Goal: Task Accomplishment & Management: Manage account settings

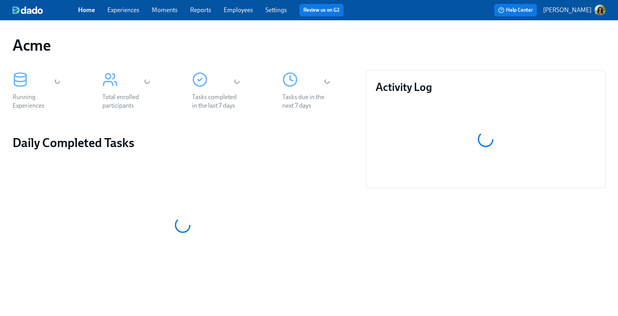
click at [118, 10] on link "Experiences" at bounding box center [123, 9] width 32 height 7
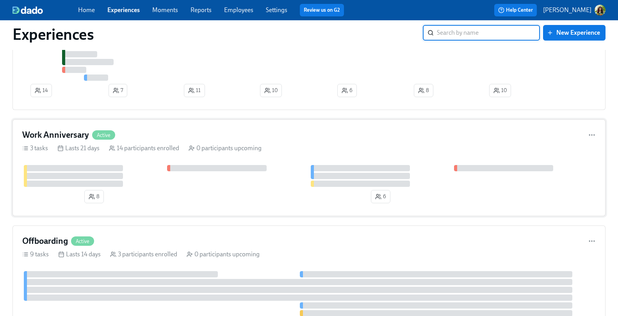
scroll to position [432, 0]
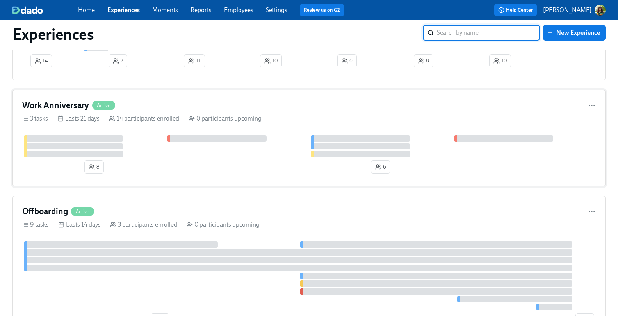
click at [184, 105] on div "Work Anniversary Active" at bounding box center [309, 106] width 574 height 12
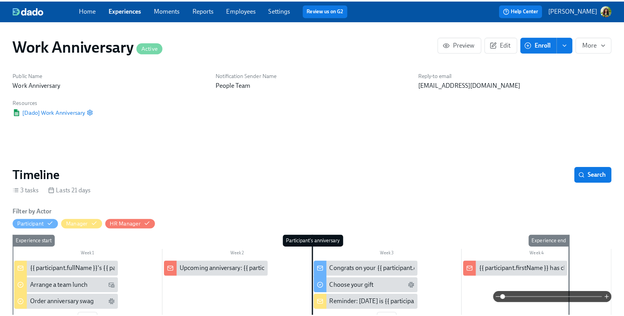
scroll to position [0, 18]
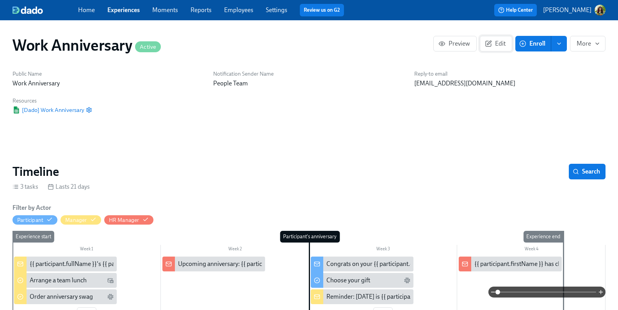
click at [502, 42] on span "Edit" at bounding box center [496, 44] width 19 height 8
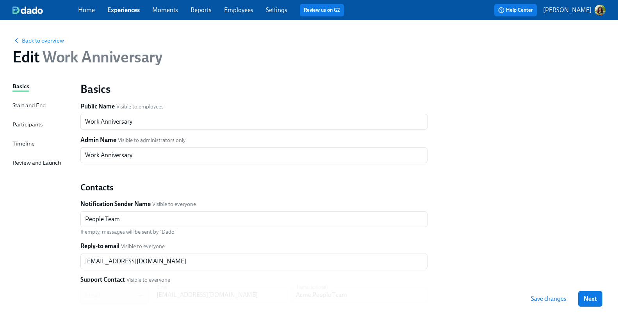
click at [29, 126] on div "Participants" at bounding box center [27, 124] width 30 height 9
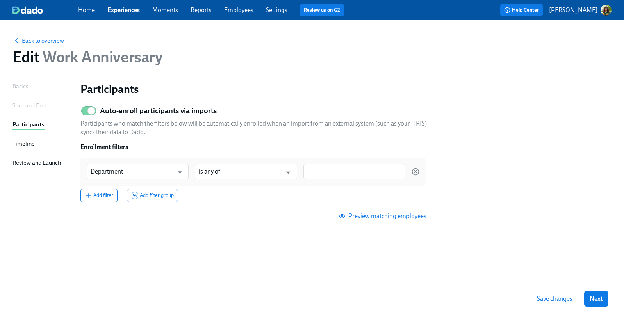
click at [29, 143] on div "Timeline" at bounding box center [23, 143] width 22 height 9
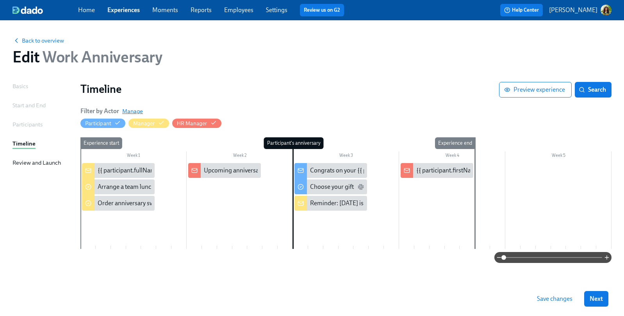
click at [135, 111] on span "Manage" at bounding box center [132, 111] width 21 height 8
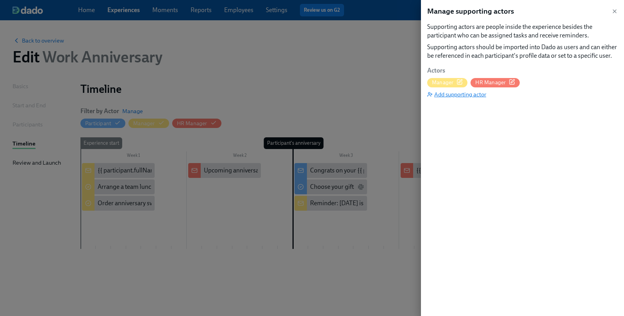
click at [453, 95] on span "Add supporting actor" at bounding box center [456, 95] width 59 height 8
click at [445, 95] on span "Add supporting actor" at bounding box center [456, 95] width 59 height 8
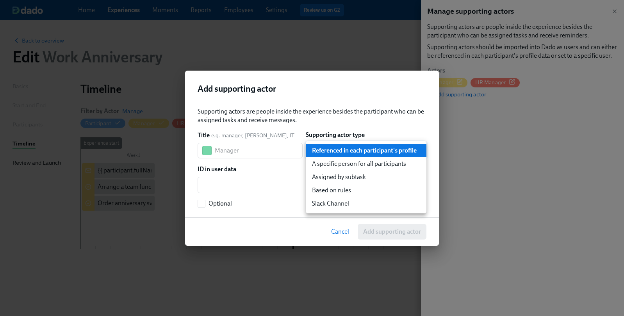
click at [375, 153] on body "Home Experiences Moments Reports Employees Settings Review us on G2 Help Center…" at bounding box center [312, 158] width 624 height 316
click at [364, 188] on li "Based on rules" at bounding box center [366, 190] width 121 height 13
type input "ruleBasedUser"
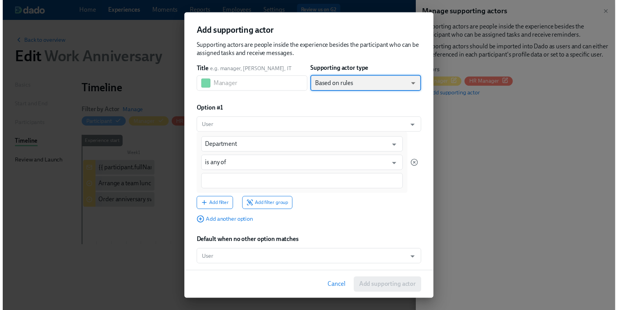
scroll to position [11, 0]
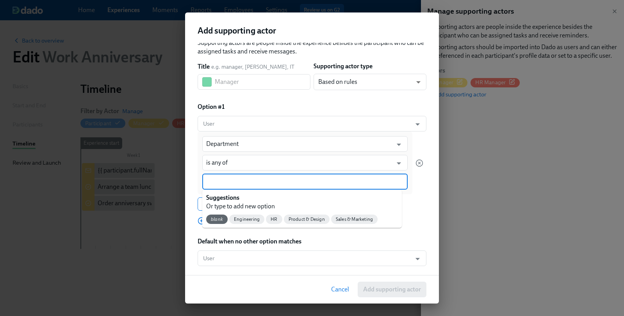
click at [258, 181] on input at bounding box center [305, 182] width 198 height 8
click at [250, 218] on span "Engineering" at bounding box center [246, 220] width 35 height 6
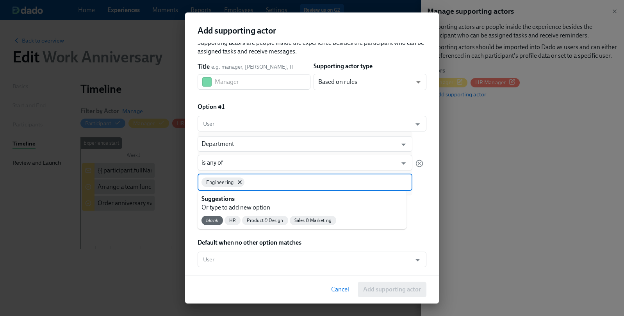
click at [269, 184] on input at bounding box center [327, 182] width 162 height 8
click at [274, 220] on span "Product & Design" at bounding box center [265, 221] width 46 height 6
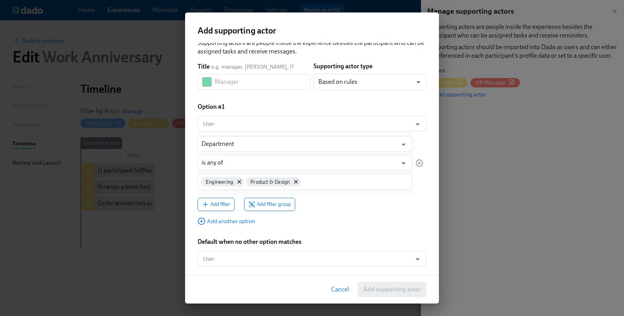
click at [343, 289] on span "Cancel" at bounding box center [340, 290] width 18 height 8
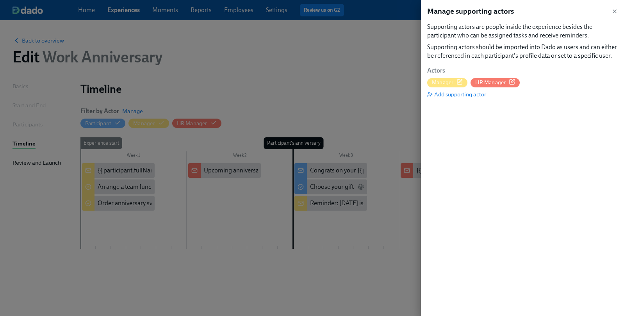
drag, startPoint x: 615, startPoint y: 7, endPoint x: 623, endPoint y: 12, distance: 10.1
click at [615, 7] on div "Manage supporting actors" at bounding box center [522, 11] width 191 height 10
click at [272, 58] on div at bounding box center [312, 158] width 624 height 316
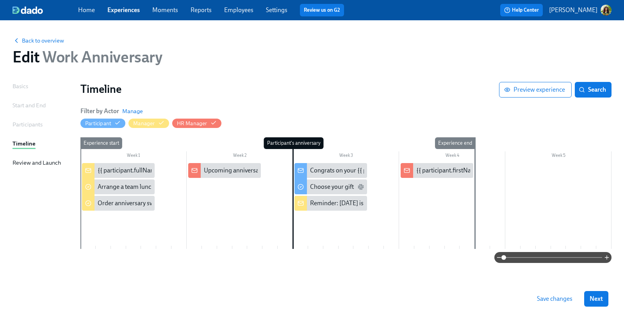
click at [240, 12] on link "Employees" at bounding box center [238, 9] width 29 height 7
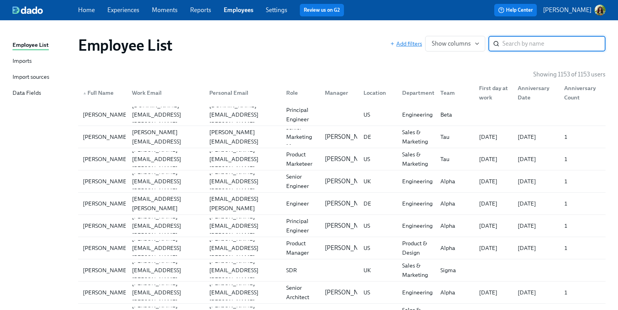
click at [418, 43] on span "Add filters" at bounding box center [406, 44] width 32 height 8
